Goal: Find specific page/section: Find specific page/section

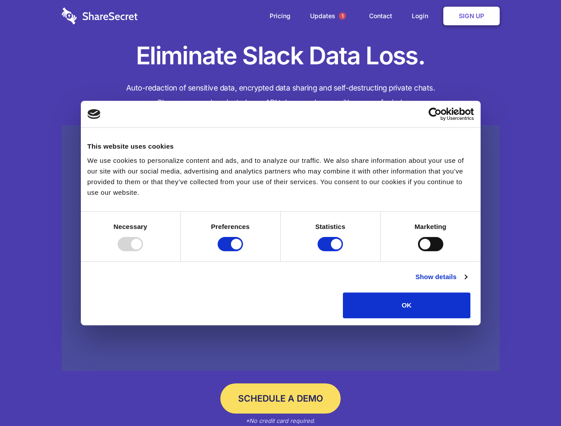
click at [143, 251] on div at bounding box center [130, 244] width 25 height 14
click at [243, 251] on input "Preferences" at bounding box center [230, 244] width 25 height 14
click at [331, 251] on input "Statistics" at bounding box center [330, 244] width 25 height 14
click at [418, 251] on input "Marketing" at bounding box center [430, 244] width 25 height 14
click at [467, 282] on link "Show details" at bounding box center [441, 277] width 52 height 11
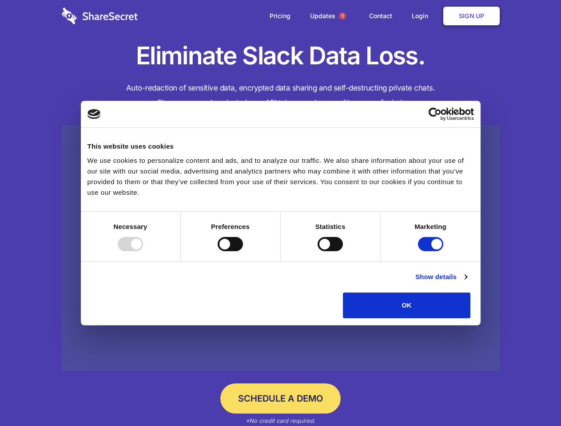
click at [0, 0] on li "Necessary 7 Necessary cookies help make a website usable by enabling basic func…" at bounding box center [0, 0] width 0 height 0
click at [342, 16] on span "1" at bounding box center [342, 15] width 7 height 7
